Goal: Task Accomplishment & Management: Manage account settings

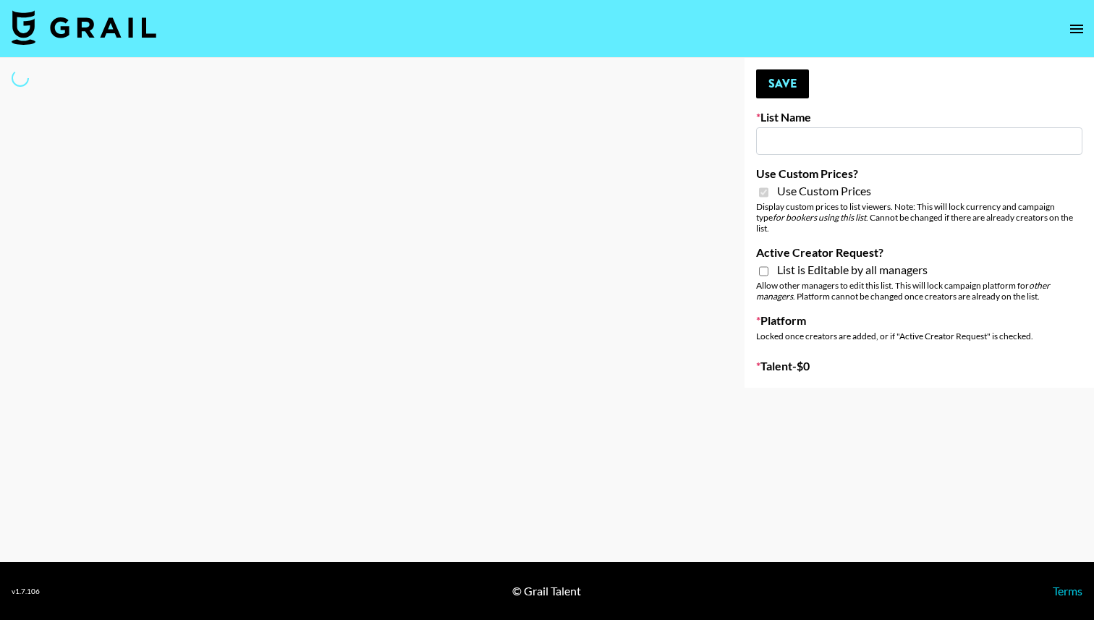
type input "Evry Jewels"
checkbox input "true"
select select "Brand"
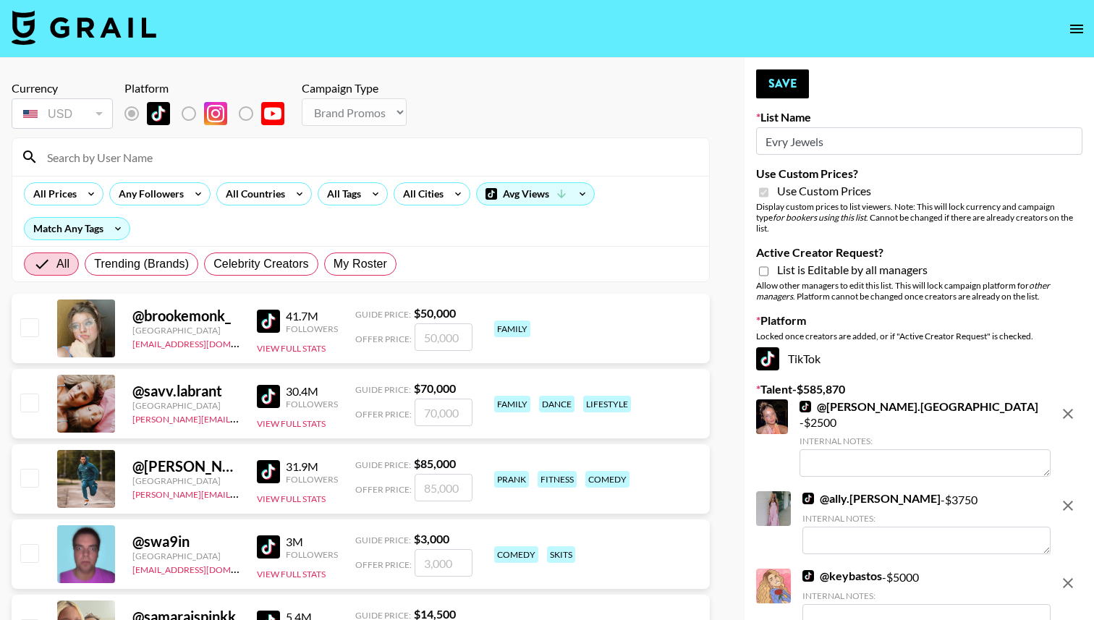
click at [452, 157] on input at bounding box center [369, 156] width 662 height 23
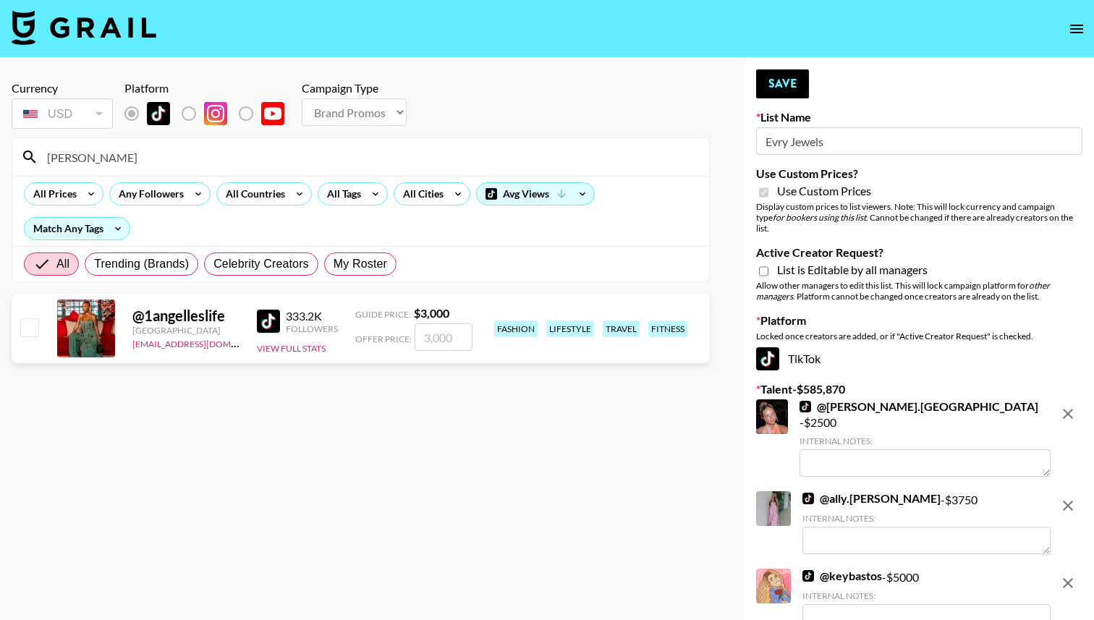
type input "[PERSON_NAME]"
click at [31, 327] on input "checkbox" at bounding box center [28, 326] width 17 height 17
checkbox input "true"
type input "3000"
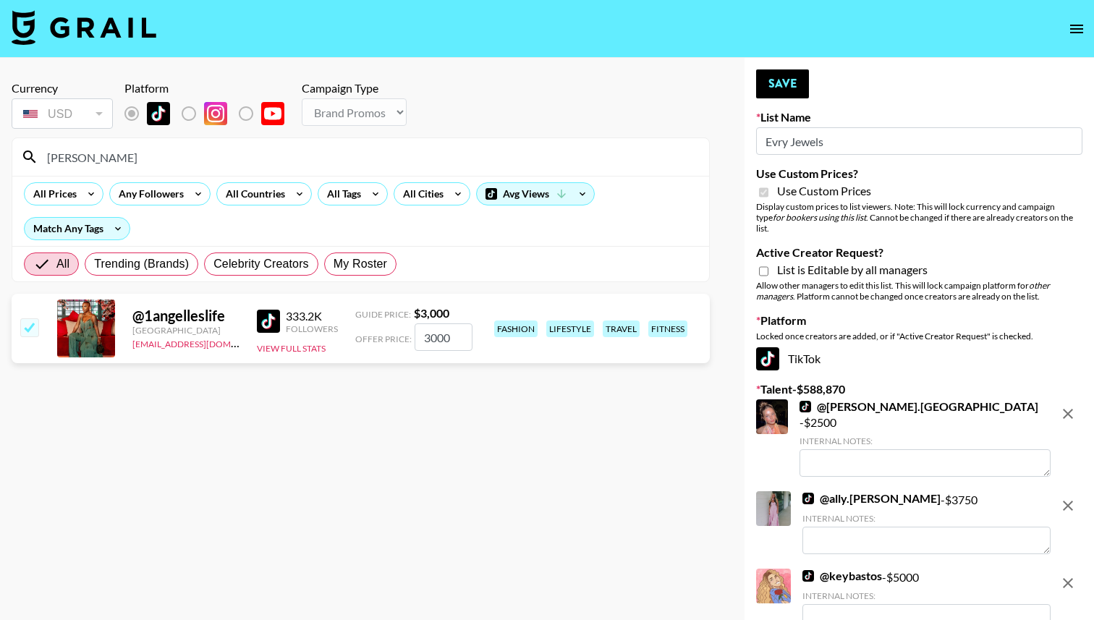
click at [800, 71] on button "Save" at bounding box center [782, 83] width 53 height 29
